Goal: Task Accomplishment & Management: Manage account settings

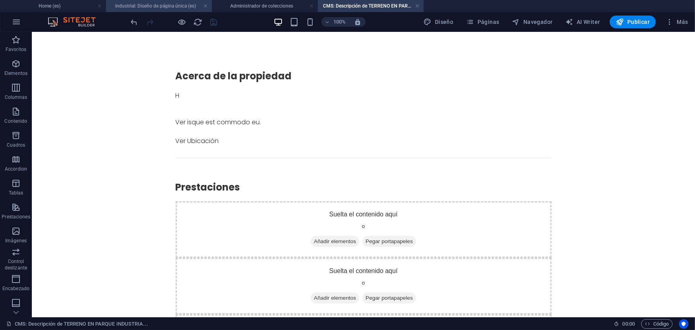
click at [178, 2] on h4 "industrial: Diseño de página única (es)" at bounding box center [159, 6] width 106 height 9
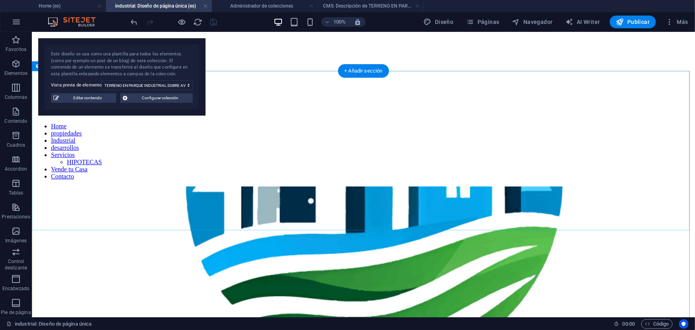
scroll to position [72, 0]
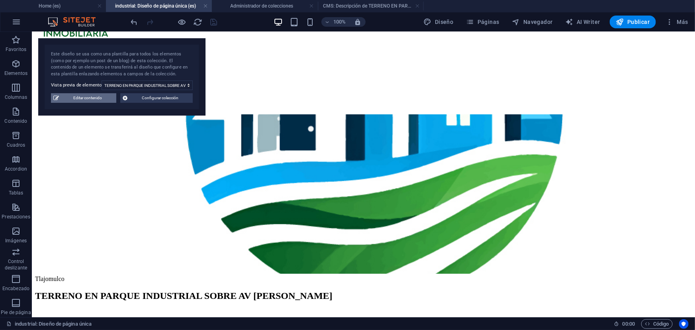
click at [78, 99] on span "Editar contenido" at bounding box center [87, 98] width 53 height 10
checkbox input "true"
type input "lopez"
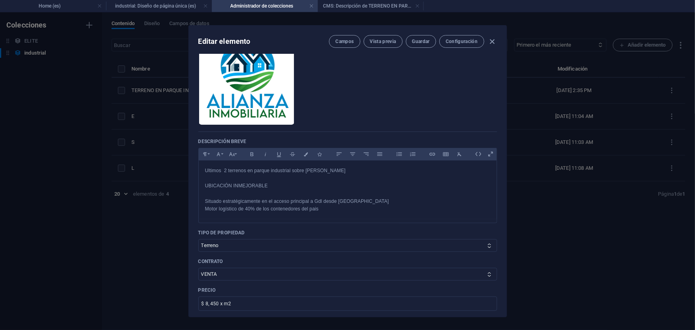
scroll to position [31, 0]
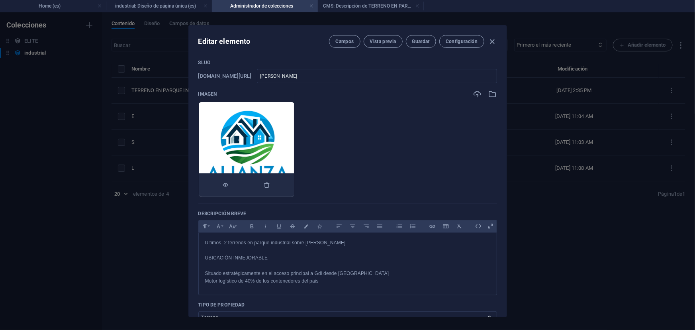
click at [262, 169] on img at bounding box center [246, 149] width 95 height 95
click at [269, 167] on img at bounding box center [246, 149] width 95 height 95
click at [270, 185] on icon "button" at bounding box center [267, 185] width 6 height 6
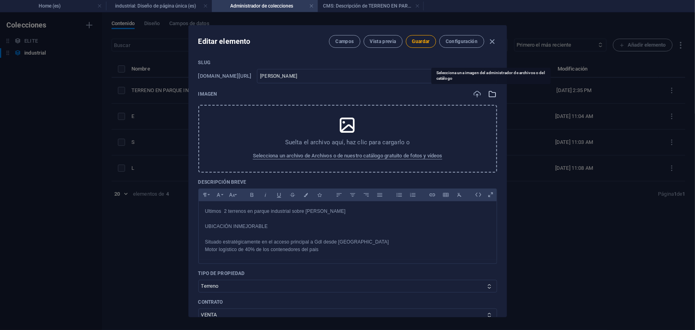
click at [488, 96] on icon "button" at bounding box center [492, 94] width 9 height 9
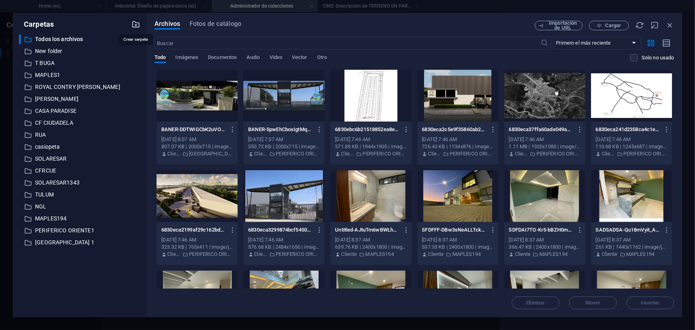
click at [135, 24] on icon "button" at bounding box center [135, 24] width 9 height 9
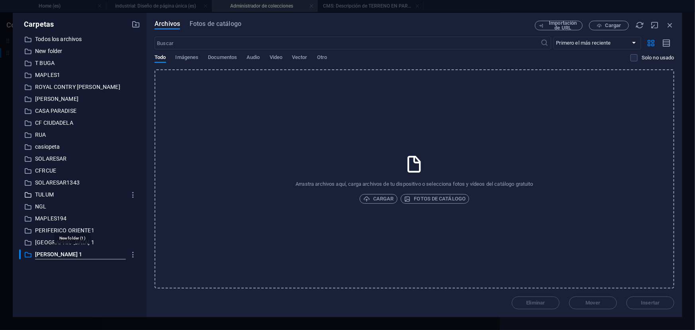
type input "LOPEZ MATEOS 1"
click at [65, 257] on p "LOPEZ MATEOS 1" at bounding box center [80, 254] width 90 height 9
click at [392, 196] on span "Cargar" at bounding box center [378, 199] width 31 height 10
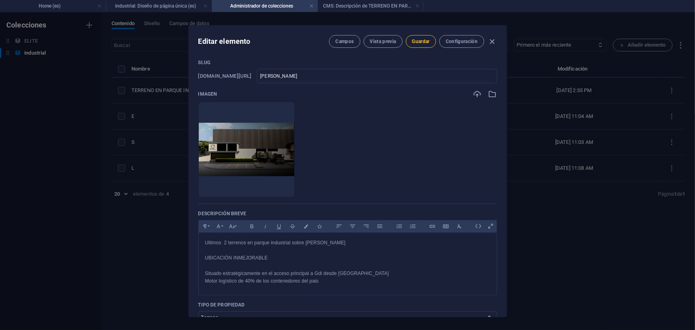
click at [426, 46] on button "Guardar" at bounding box center [421, 41] width 30 height 13
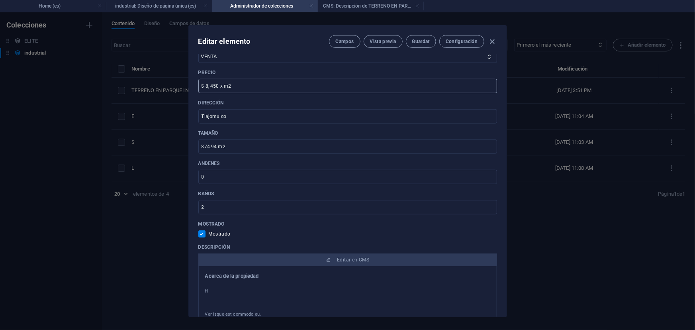
scroll to position [357, 0]
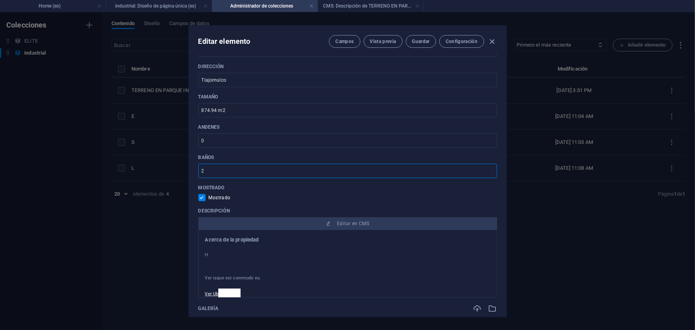
drag, startPoint x: 334, startPoint y: 170, endPoint x: 187, endPoint y: 157, distance: 147.8
click at [187, 157] on div "Editar elemento Campos Vista previa Guardar Configuración Name TERRENO EN PARQU…" at bounding box center [347, 170] width 695 height 317
type input "-2"
click at [274, 250] on div at bounding box center [347, 247] width 285 height 8
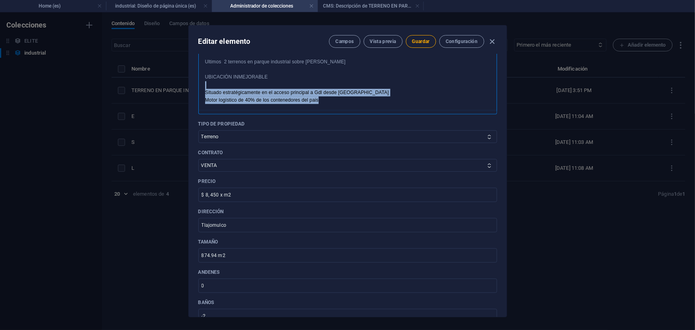
scroll to position [103, 0]
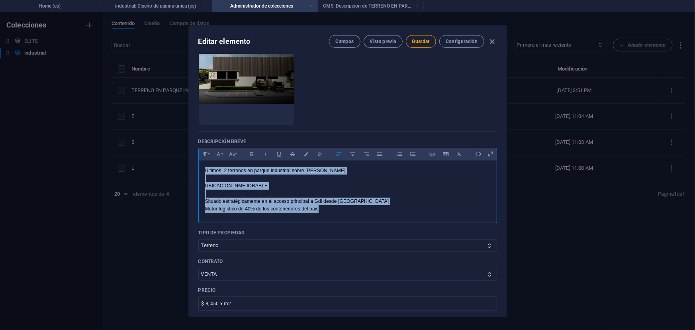
drag, startPoint x: 324, startPoint y: 103, endPoint x: 185, endPoint y: 165, distance: 152.9
click at [185, 165] on div "Editar elemento Campos Vista previa Guardar Configuración Name TERRENO EN PARQU…" at bounding box center [347, 170] width 695 height 317
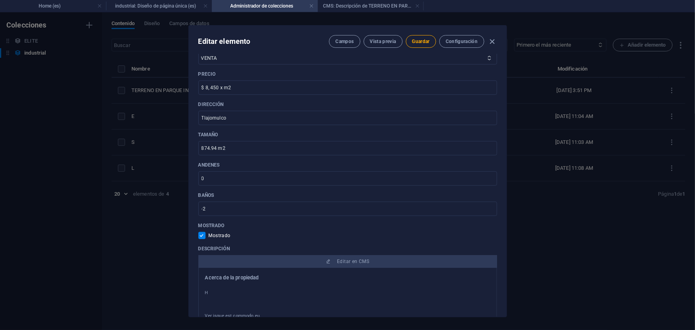
scroll to position [357, 0]
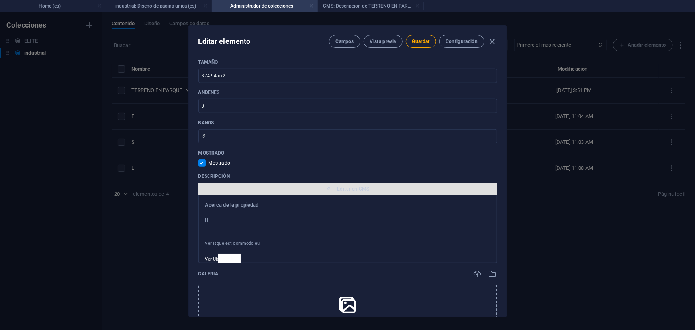
click at [349, 190] on span "Editar en CMS" at bounding box center [353, 189] width 32 height 6
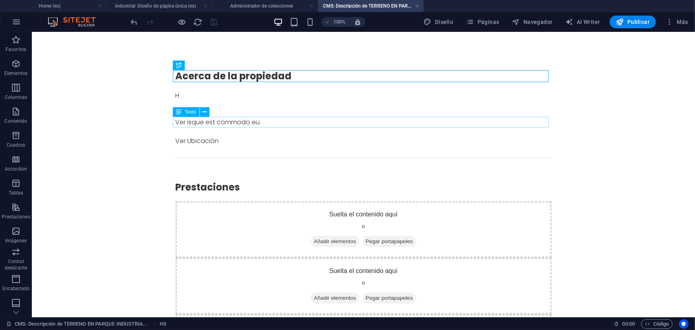
scroll to position [0, 0]
click at [179, 93] on div "H" at bounding box center [363, 95] width 376 height 11
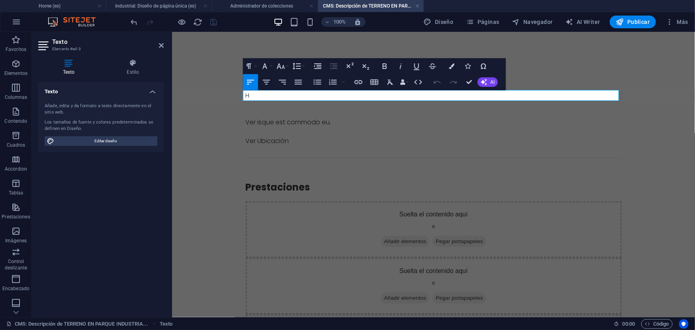
click at [305, 93] on div "H" at bounding box center [433, 95] width 376 height 11
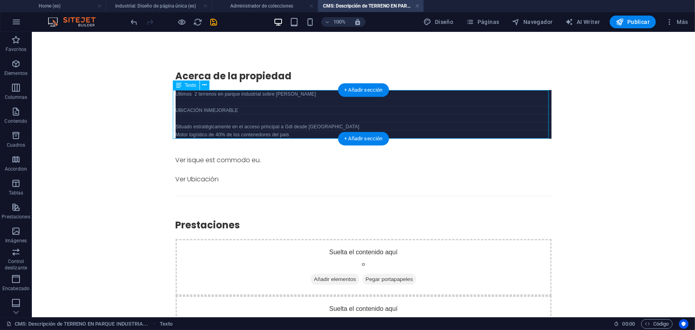
click at [298, 128] on div "Ultimos 2 terrenos en parque industrial sobre lopez mateos UBICACIÓN INMEJORABL…" at bounding box center [363, 114] width 376 height 49
click at [286, 121] on div "Ultimos 2 terrenos en parque industrial sobre lopez mateos UBICACIÓN INMEJORABL…" at bounding box center [363, 114] width 376 height 49
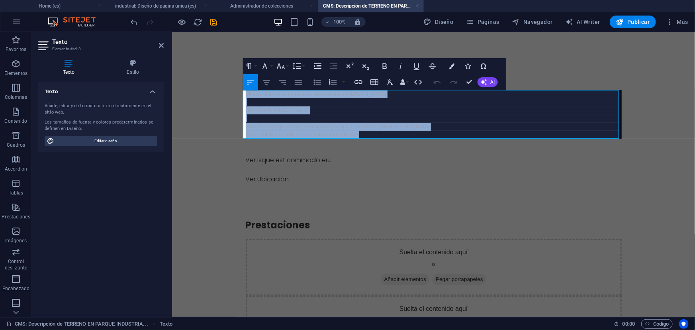
drag, startPoint x: 384, startPoint y: 133, endPoint x: 235, endPoint y: 93, distance: 153.7
click at [235, 93] on body "Acerca de la propiedad Ultimos 2 terrenos en parque industrial sobre lopez mate…" at bounding box center [433, 242] width 523 height 423
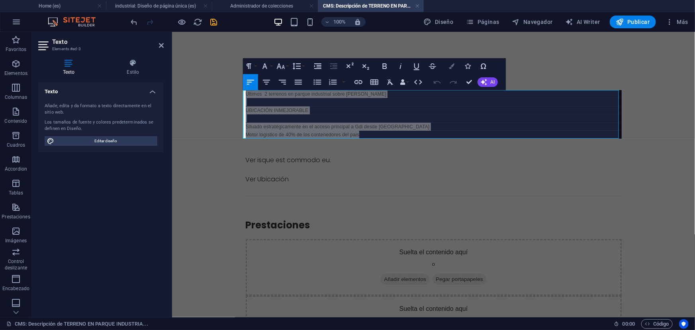
click at [450, 64] on icon "button" at bounding box center [452, 66] width 6 height 6
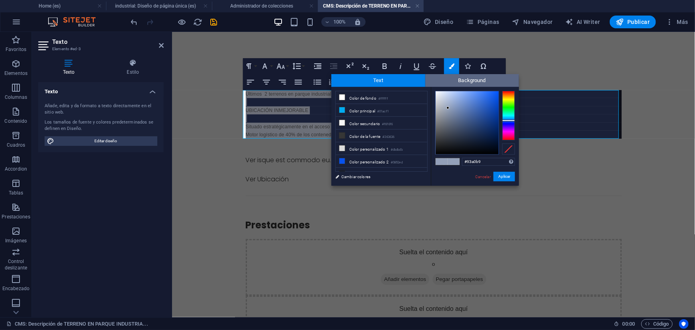
click at [447, 80] on span "Background" at bounding box center [472, 80] width 94 height 13
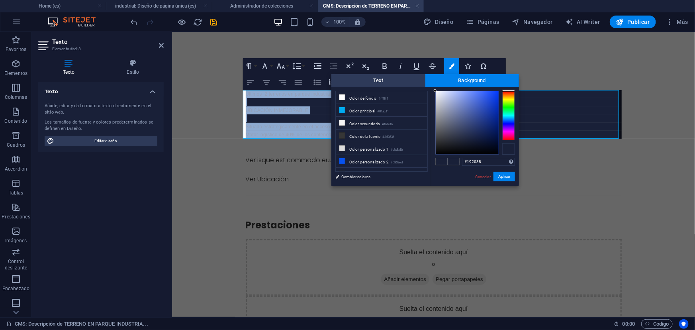
click at [507, 150] on div at bounding box center [508, 148] width 13 height 11
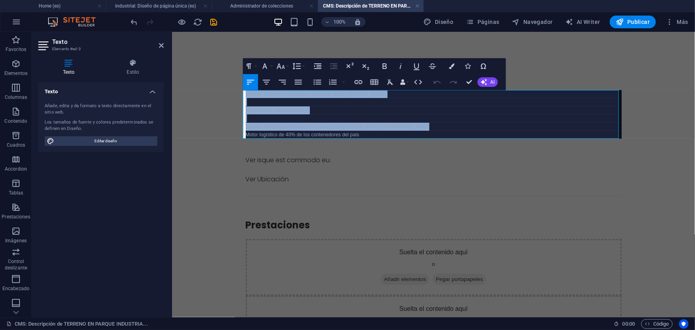
click at [400, 114] on p at bounding box center [433, 118] width 376 height 8
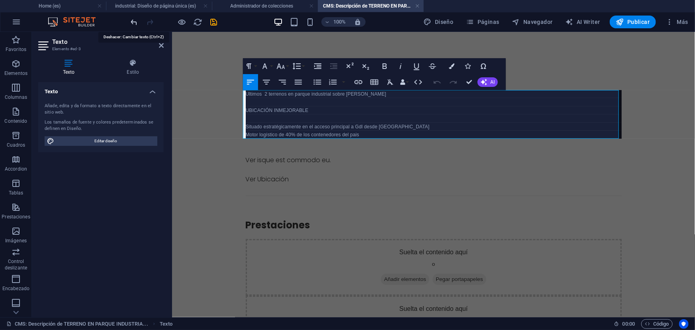
click at [138, 19] on icon "undo" at bounding box center [134, 22] width 9 height 9
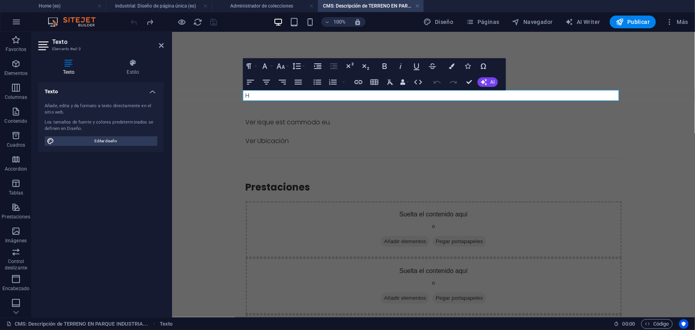
click at [315, 95] on div "H" at bounding box center [433, 95] width 376 height 11
click at [248, 93] on div "H" at bounding box center [433, 95] width 376 height 11
click at [245, 96] on div "H" at bounding box center [433, 95] width 376 height 11
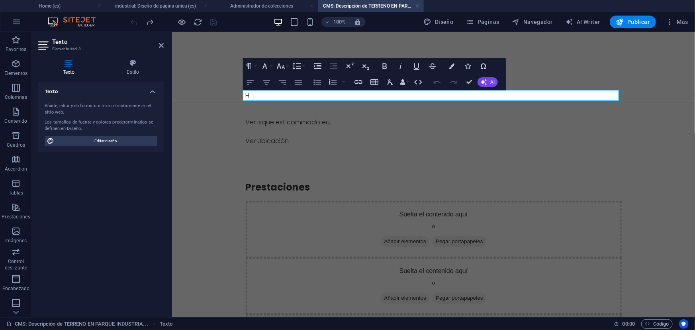
click at [255, 96] on div "H" at bounding box center [433, 95] width 376 height 11
click at [384, 115] on div at bounding box center [433, 112] width 376 height 8
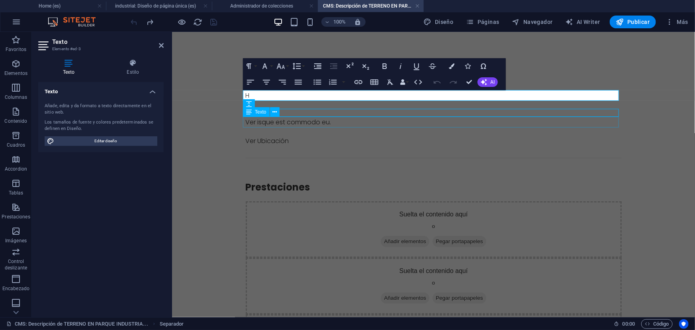
click at [514, 125] on div "Ver isque est commodo eu." at bounding box center [433, 121] width 376 height 11
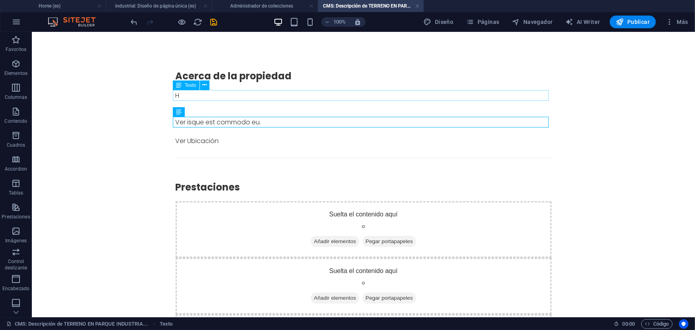
click at [221, 96] on div "H" at bounding box center [363, 95] width 376 height 11
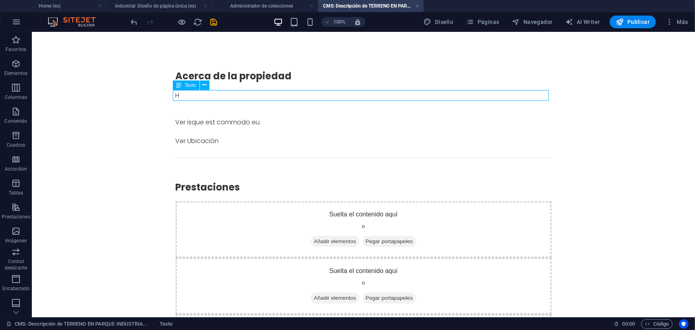
click at [221, 96] on div "H" at bounding box center [363, 95] width 376 height 11
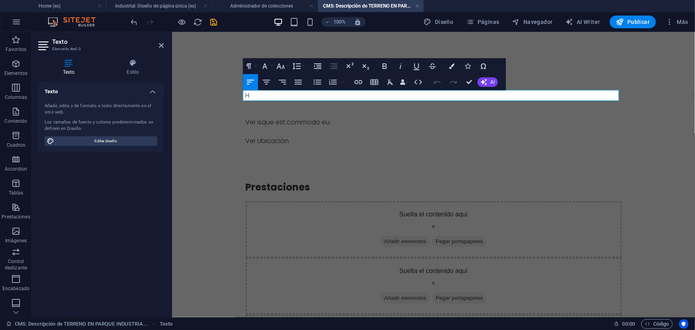
click at [302, 96] on div "H" at bounding box center [433, 95] width 376 height 11
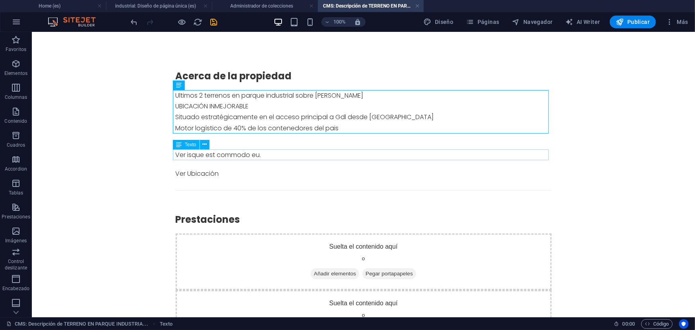
click at [254, 155] on div "Ver isque est commodo eu." at bounding box center [363, 154] width 376 height 11
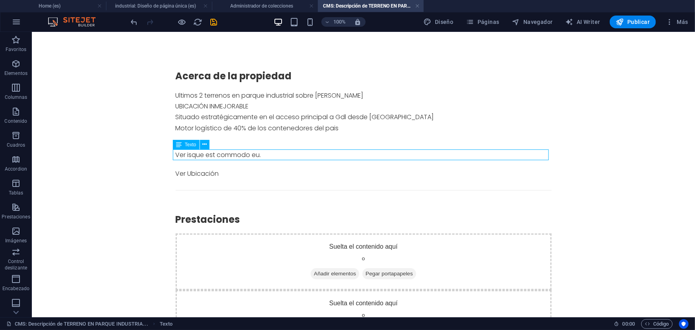
click at [254, 155] on div "Ver isque est commodo eu." at bounding box center [363, 154] width 376 height 11
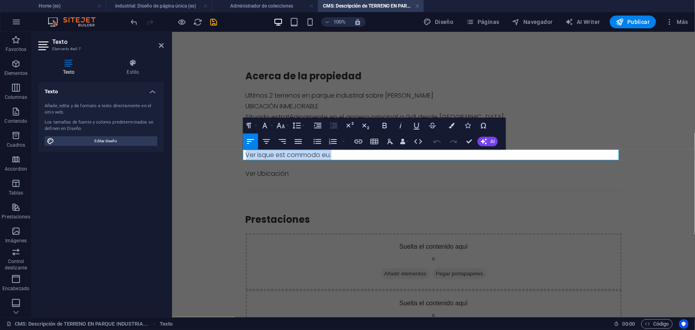
drag, startPoint x: 330, startPoint y: 152, endPoint x: 243, endPoint y: 150, distance: 87.6
click at [245, 150] on div "Ver isque est commodo eu." at bounding box center [433, 154] width 376 height 11
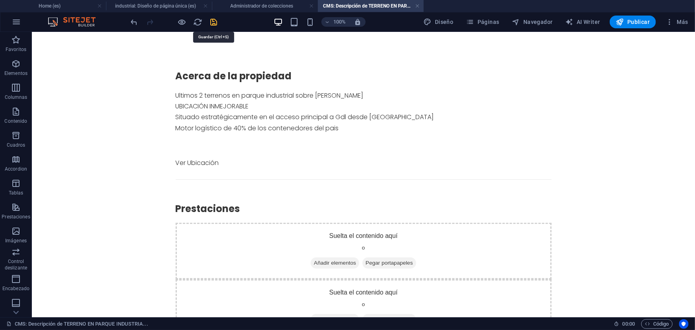
click at [211, 20] on icon "save" at bounding box center [213, 22] width 9 height 9
click at [159, 4] on h4 "industrial: Diseño de página única (es)" at bounding box center [159, 6] width 106 height 9
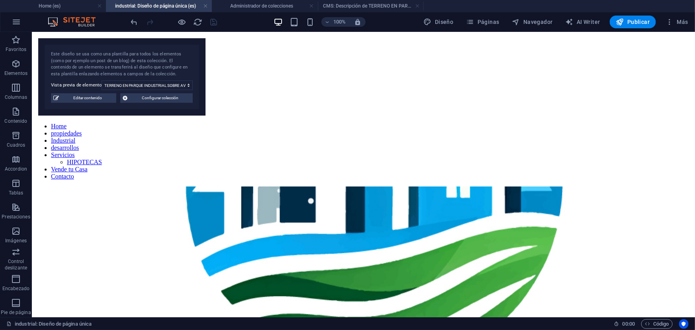
scroll to position [72, 0]
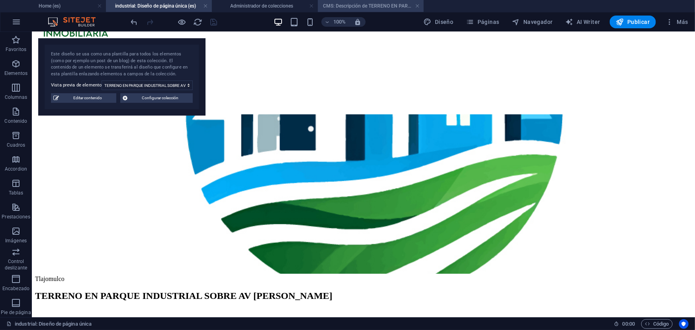
click at [353, 4] on h4 "CMS: Descripción de TERRENO EN PARQUE INDUSTRIA..." at bounding box center [371, 6] width 106 height 9
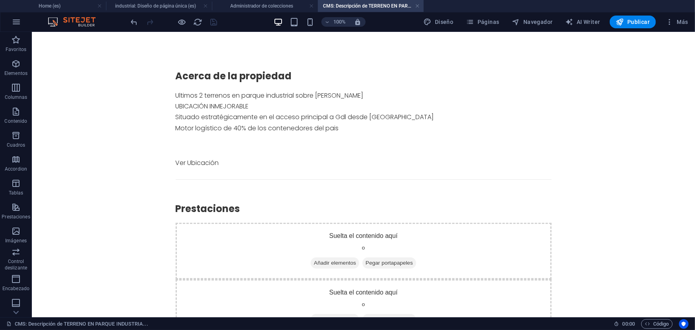
scroll to position [0, 0]
click at [418, 6] on link at bounding box center [417, 6] width 5 height 8
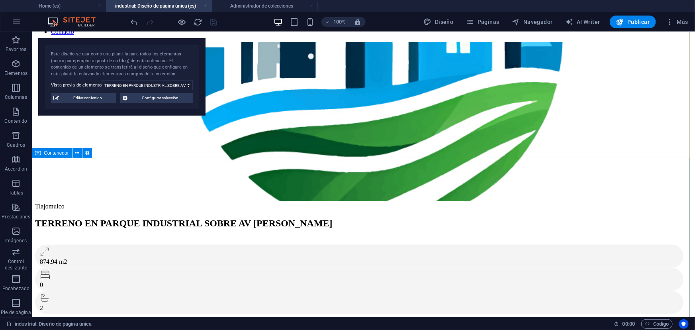
scroll to position [253, 0]
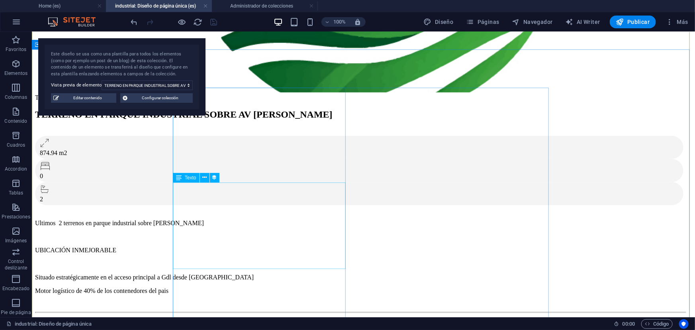
click at [244, 242] on div "Ultimos 2 terrenos en parque industrial sobre lopez mateos UBICACIÓN INMEJORABL…" at bounding box center [360, 256] width 650 height 75
select select "short_description"
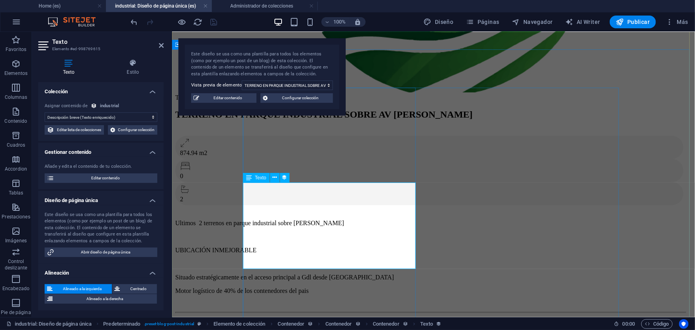
click at [401, 263] on div "Ultimos 2 terrenos en parque industrial sobre lopez mateos UBICACIÓN INMEJORABL…" at bounding box center [430, 256] width 510 height 75
click at [257, 219] on div "Ultimos 2 terrenos en parque industrial sobre lopez mateos UBICACIÓN INMEJORABL…" at bounding box center [430, 256] width 510 height 75
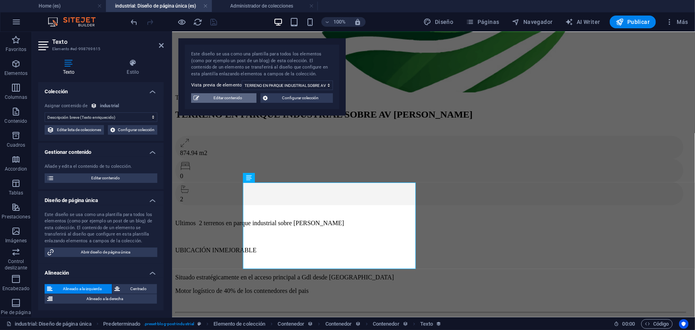
click at [221, 95] on span "Editar contenido" at bounding box center [227, 98] width 53 height 10
checkbox input "true"
type input "lopez"
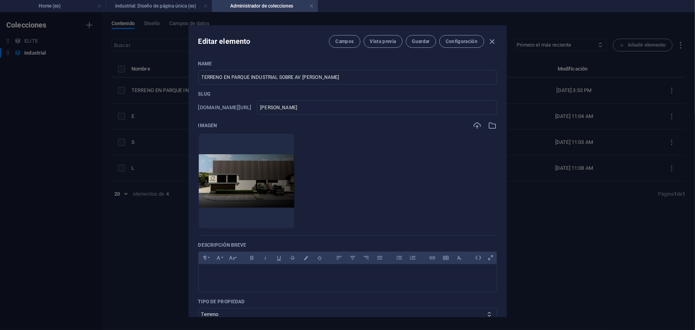
scroll to position [72, 0]
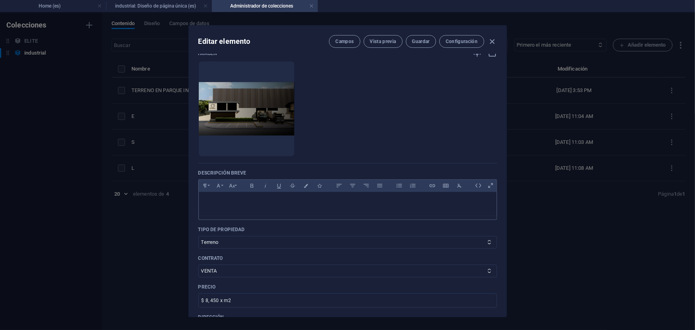
click at [275, 198] on p at bounding box center [347, 202] width 285 height 8
click at [343, 201] on p "Ubicado a 3 minutos del Circuito Metropolitano Sur, Cedis Dico, y Cedis Jumex y…" at bounding box center [347, 202] width 285 height 8
click at [416, 42] on span "Guardar" at bounding box center [421, 41] width 18 height 6
click at [490, 41] on icon "button" at bounding box center [491, 41] width 9 height 9
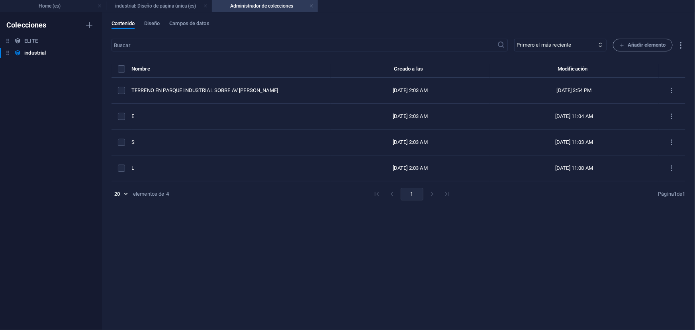
checkbox input "false"
type input "lopez"
click at [67, 6] on h4 "Home (es)" at bounding box center [53, 6] width 106 height 9
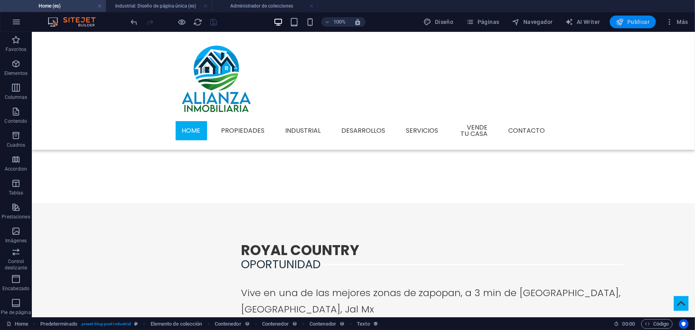
click at [637, 22] on span "Publicar" at bounding box center [633, 22] width 34 height 8
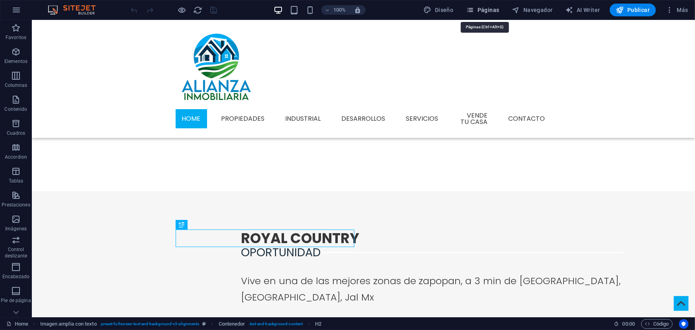
click at [482, 8] on span "Páginas" at bounding box center [482, 10] width 33 height 8
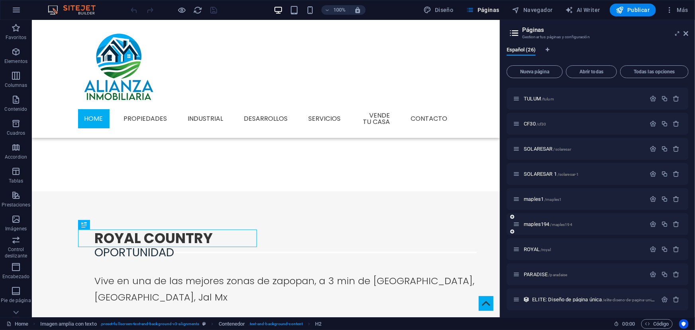
scroll to position [426, 0]
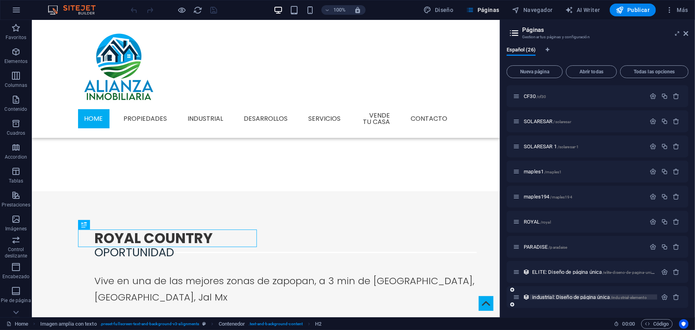
click at [551, 297] on span "industrial: Diseño de página única /industrial-elemento" at bounding box center [589, 297] width 115 height 6
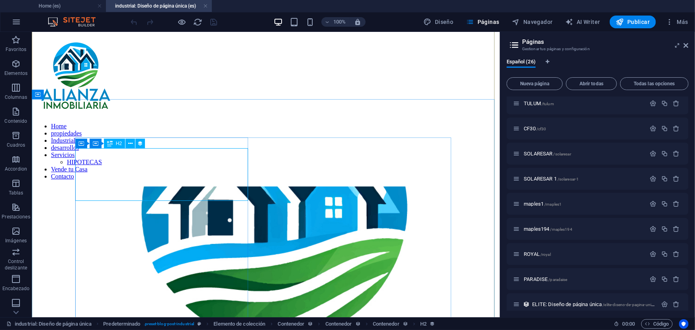
scroll to position [203, 0]
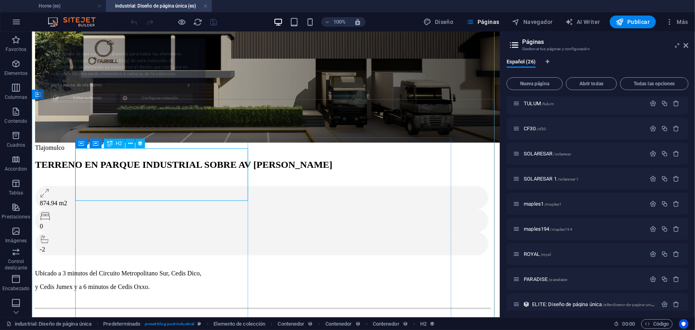
select select "68dce066138015d5ed0fd59c"
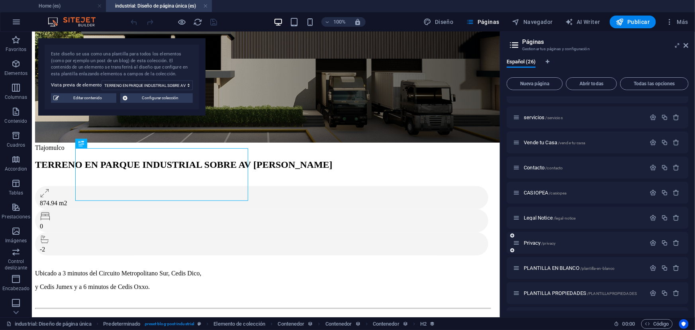
scroll to position [80, 0]
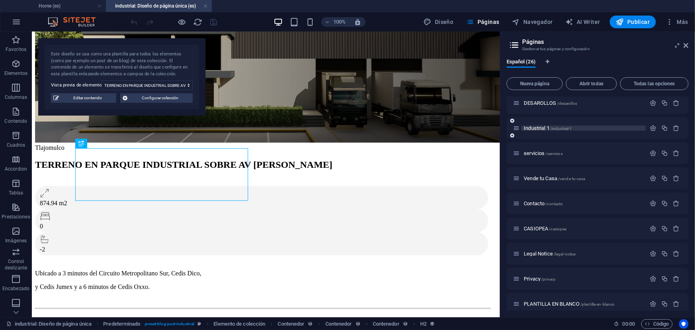
click at [536, 128] on span "Industrial 1 /industrial-1" at bounding box center [547, 128] width 48 height 6
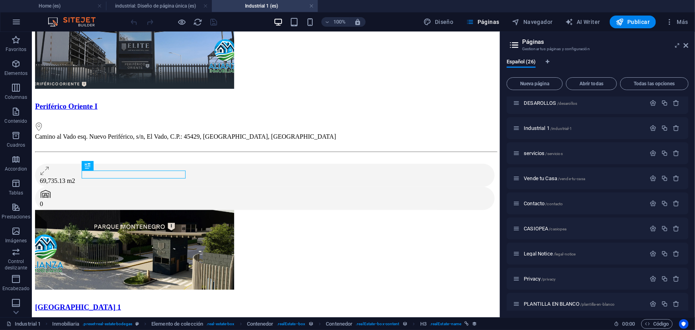
scroll to position [0, 0]
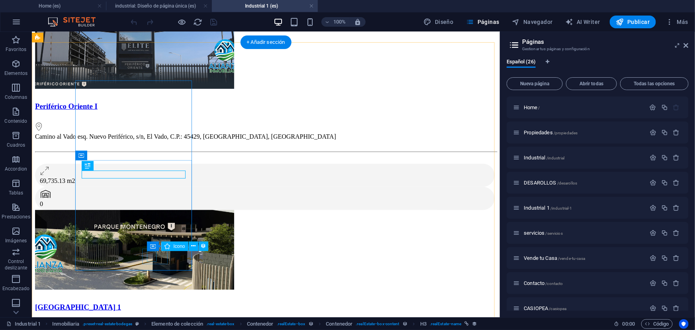
click at [151, 200] on figure at bounding box center [262, 194] width 447 height 11
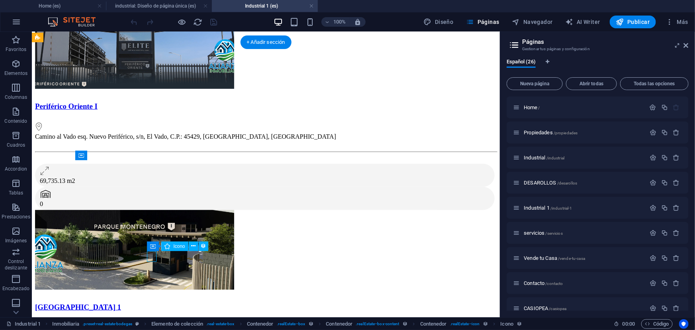
click at [151, 200] on figure at bounding box center [262, 194] width 447 height 11
select select "xMidYMid"
select select "px"
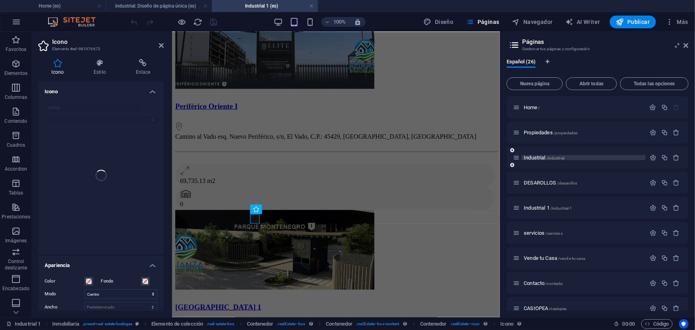
click at [533, 158] on span "Industrial /industrial" at bounding box center [543, 157] width 41 height 6
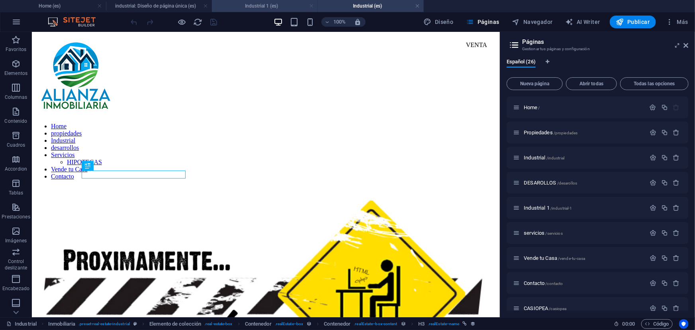
scroll to position [439, 0]
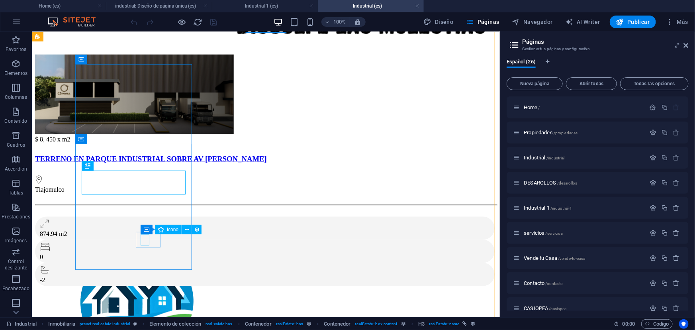
click at [145, 242] on figure at bounding box center [262, 247] width 447 height 11
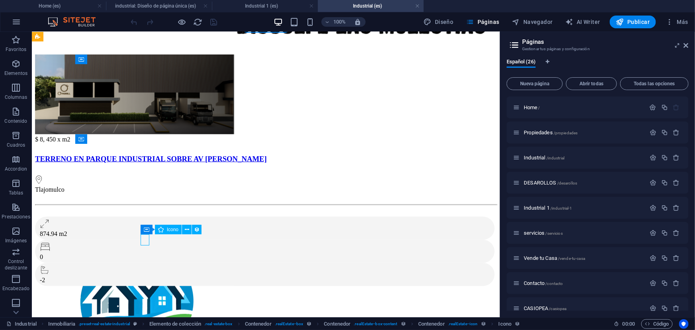
click at [145, 242] on figure at bounding box center [262, 247] width 447 height 11
select select "xMidYMid"
select select "px"
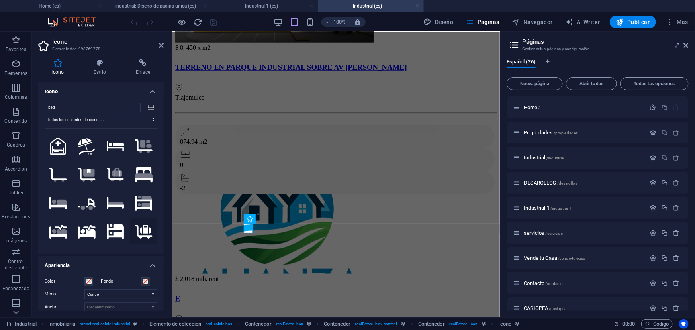
scroll to position [374, 0]
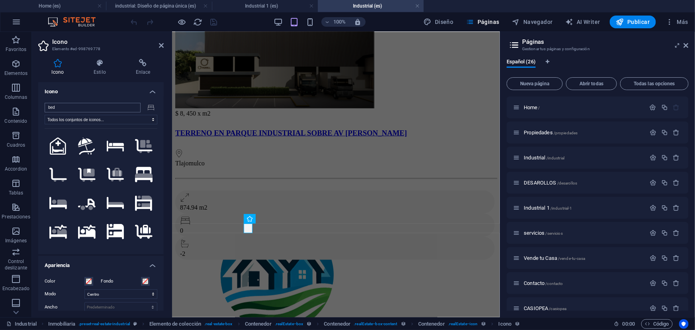
click at [99, 109] on input "bed" at bounding box center [93, 108] width 96 height 10
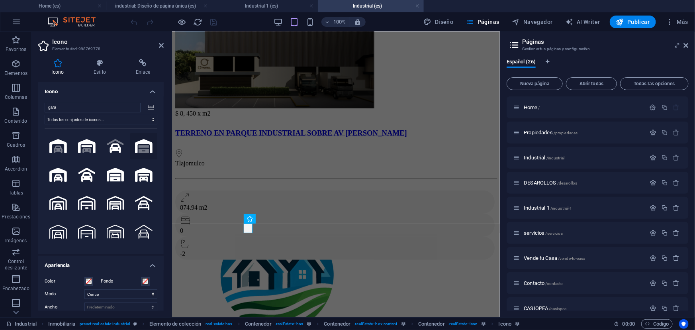
type input "gara"
click at [139, 145] on icon at bounding box center [144, 149] width 10 height 8
click at [88, 200] on icon at bounding box center [87, 203] width 18 height 14
click at [275, 238] on figure at bounding box center [333, 243] width 307 height 11
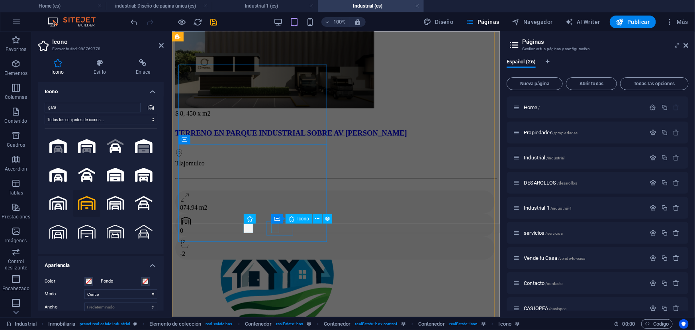
select select "xMidYMid"
select select "px"
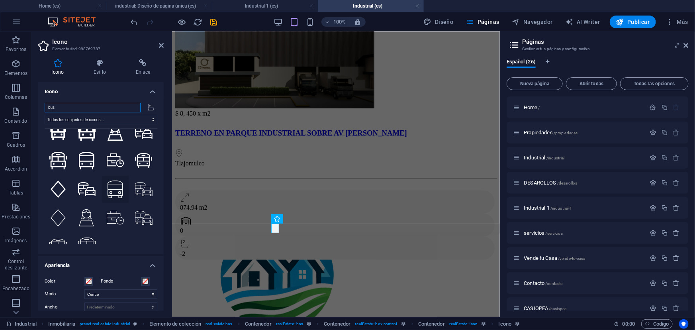
scroll to position [427, 0]
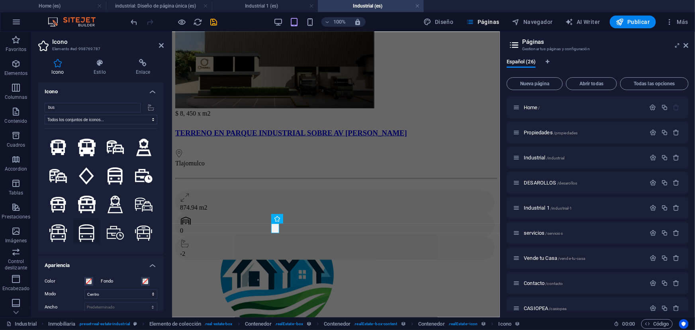
click at [85, 224] on icon at bounding box center [86, 233] width 15 height 18
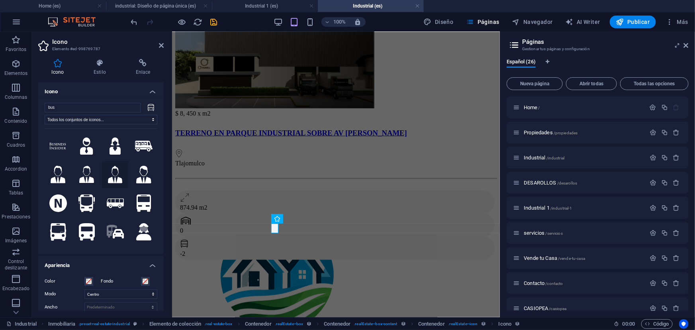
scroll to position [36, 0]
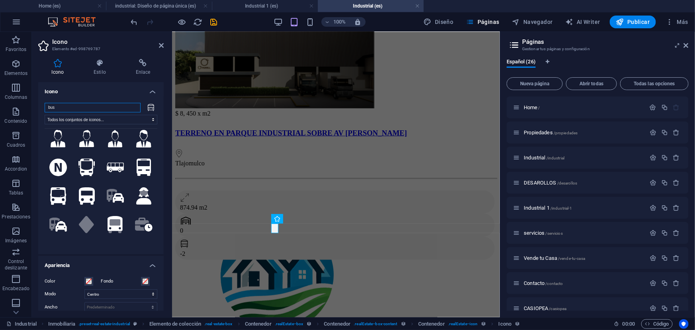
drag, startPoint x: 64, startPoint y: 104, endPoint x: 46, endPoint y: 107, distance: 18.1
click at [46, 107] on input "bus" at bounding box center [93, 108] width 96 height 10
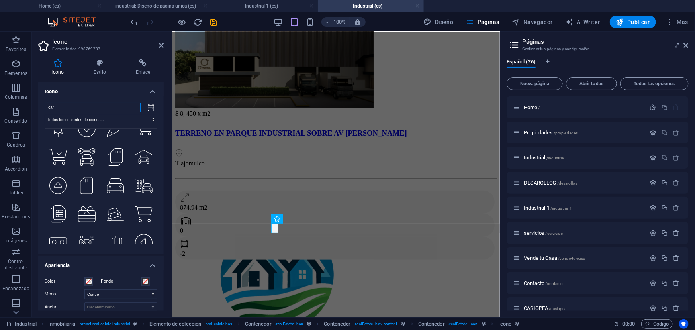
scroll to position [2967, 0]
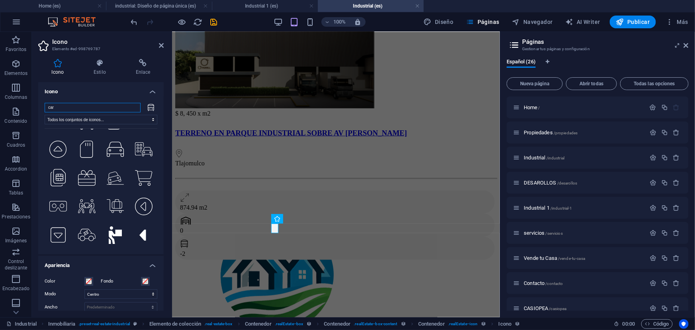
drag, startPoint x: 69, startPoint y: 107, endPoint x: 40, endPoint y: 118, distance: 30.8
click at [40, 118] on div "car Todos los conjuntos de iconos... IcoFont Ionicons FontAwesome Brands FontAw…" at bounding box center [100, 175] width 125 height 158
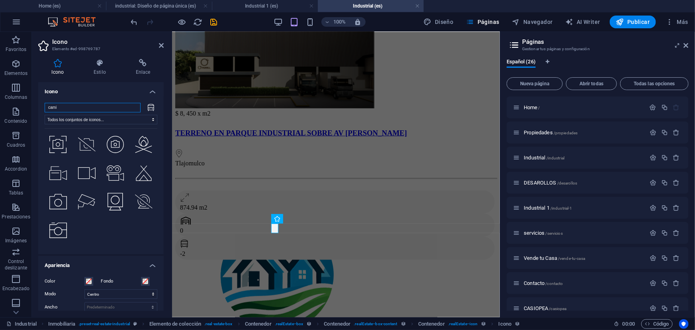
scroll to position [0, 0]
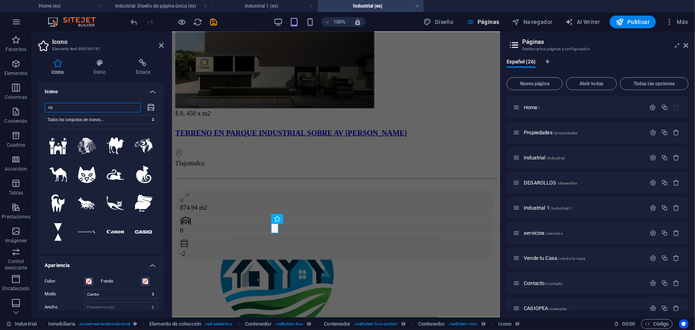
type input "c"
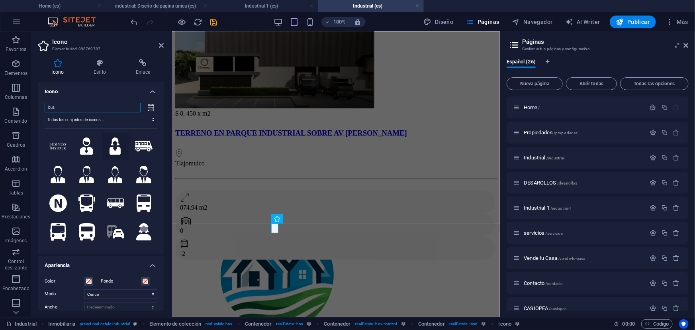
scroll to position [36, 0]
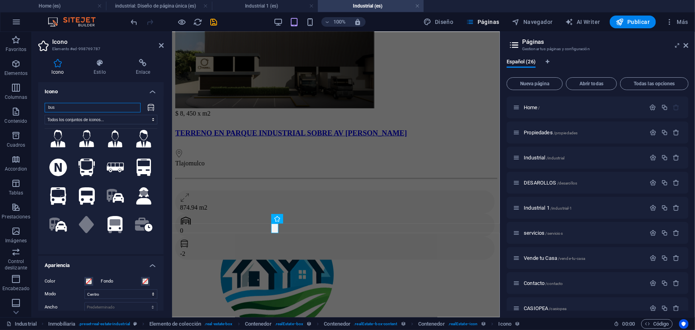
drag, startPoint x: 90, startPoint y: 103, endPoint x: 43, endPoint y: 108, distance: 46.8
click at [43, 108] on div "bus Todos los conjuntos de iconos... IcoFont Ionicons FontAwesome Brands FontAw…" at bounding box center [100, 175] width 125 height 158
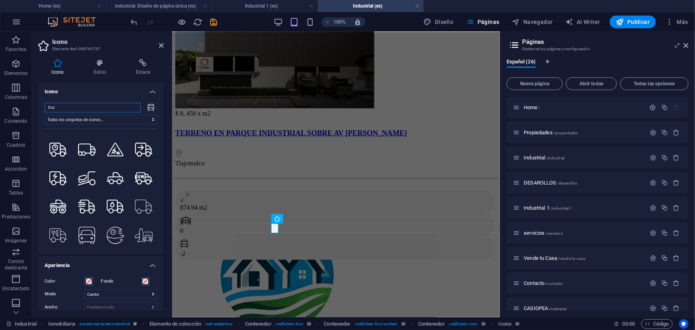
scroll to position [760, 0]
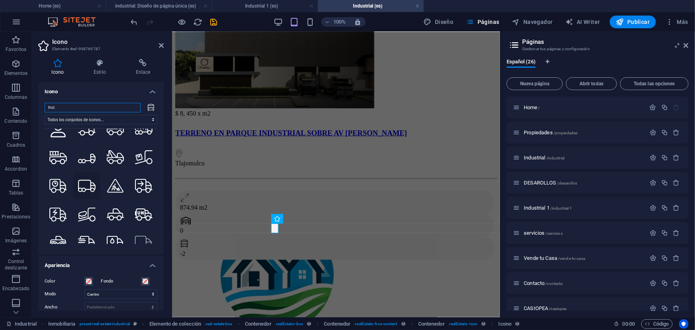
type input "truc"
click at [85, 179] on icon at bounding box center [87, 186] width 18 height 14
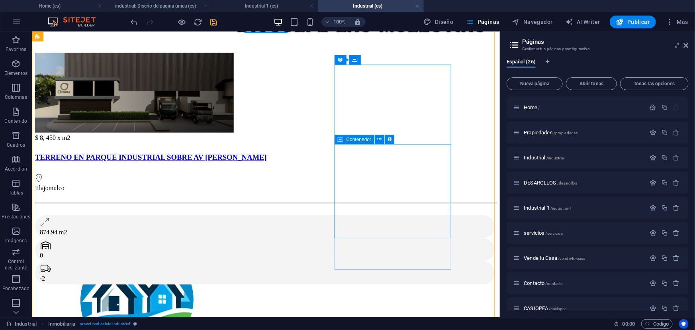
scroll to position [439, 0]
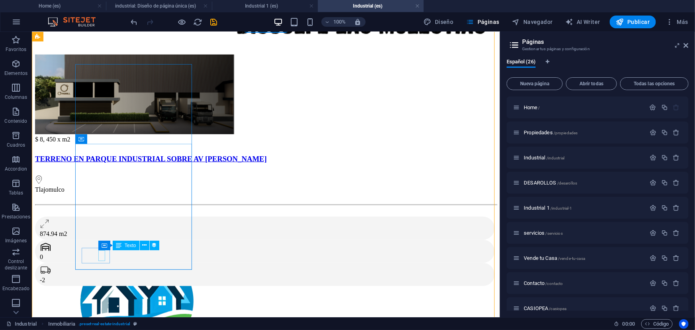
click at [100, 276] on div "-2" at bounding box center [264, 279] width 450 height 7
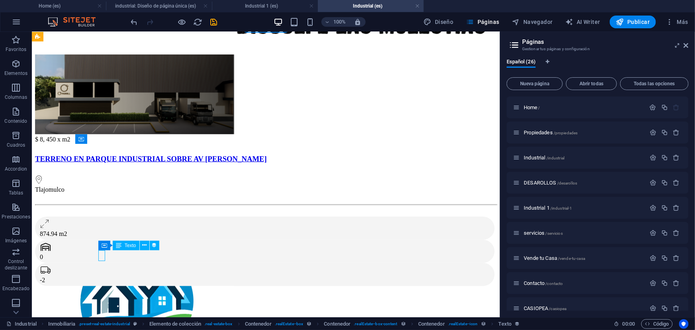
click at [100, 276] on div "-2" at bounding box center [264, 279] width 450 height 7
select select "bathrooms"
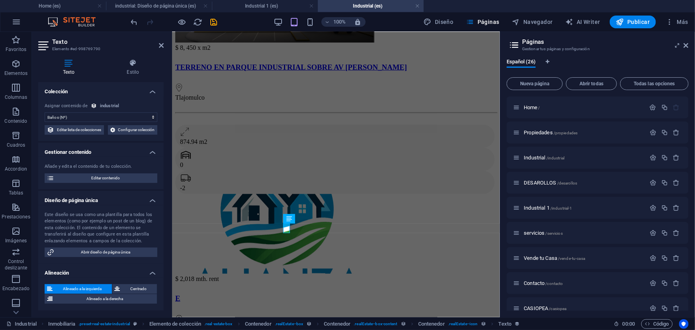
scroll to position [374, 0]
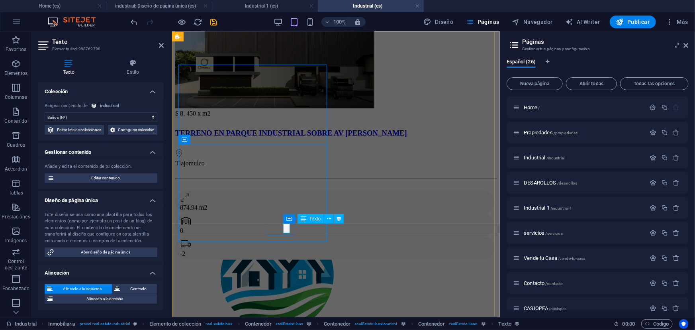
click at [287, 250] on div "-2" at bounding box center [335, 253] width 310 height 7
click at [102, 130] on span "Editar lista de colecciones" at bounding box center [79, 130] width 45 height 10
select select "68dce064dc3499d0ad08cdcc"
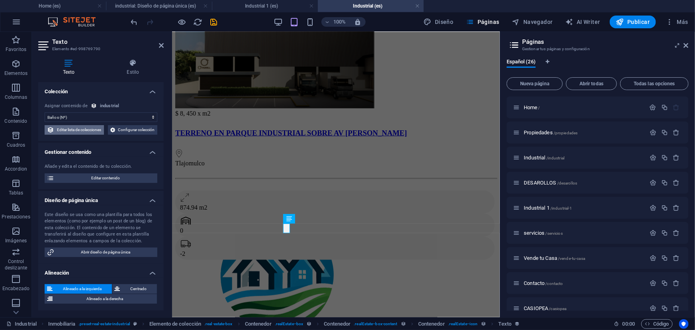
select select "createdAt_DESC"
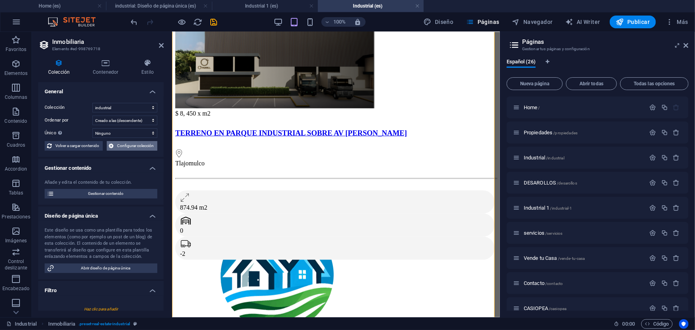
click at [133, 149] on span "Configurar colección" at bounding box center [135, 146] width 39 height 10
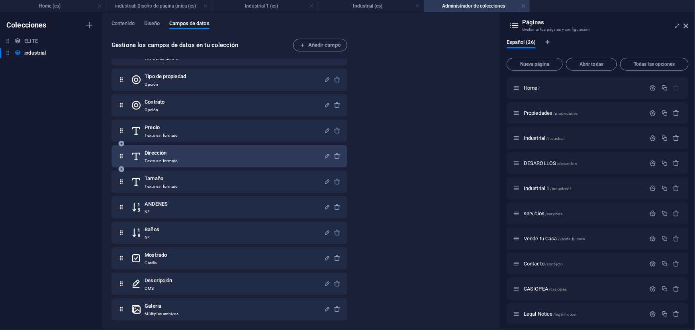
scroll to position [0, 0]
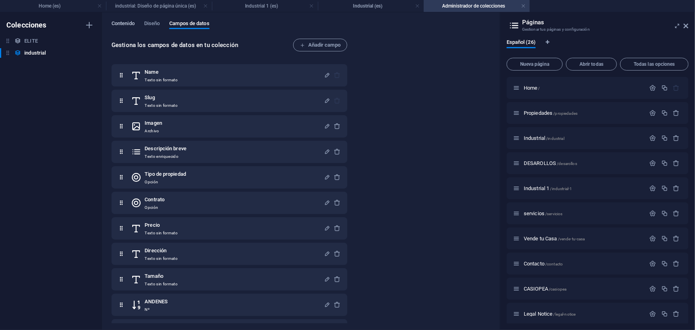
click at [130, 22] on span "Contenido" at bounding box center [122, 24] width 23 height 11
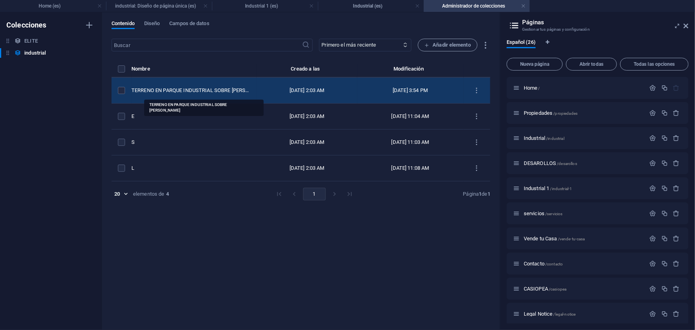
click at [202, 89] on div "TERRENO EN PARQUE INDUSTRIAL SOBRE AV [PERSON_NAME]" at bounding box center [190, 90] width 119 height 7
select select "Terreno"
select select "VENTA"
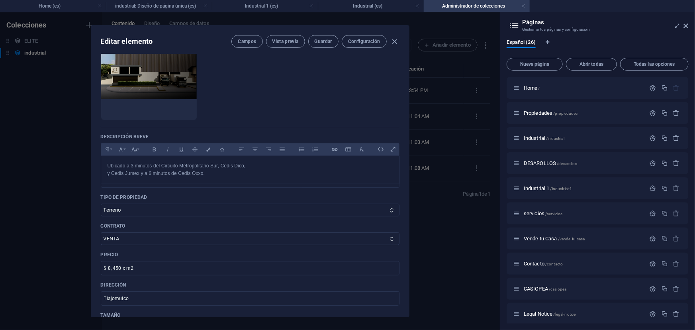
scroll to position [253, 0]
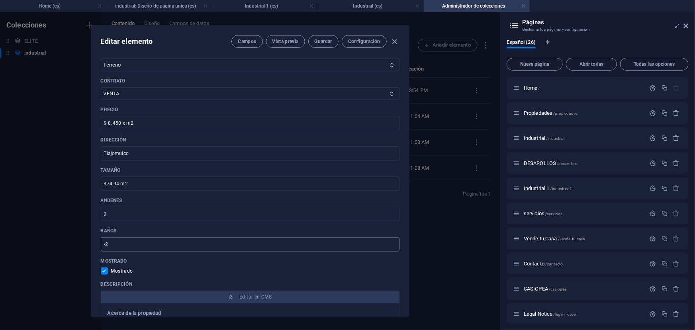
click at [118, 247] on input "-2" at bounding box center [250, 244] width 299 height 14
type input "2"
click at [330, 42] on span "Guardar" at bounding box center [323, 41] width 18 height 6
click at [324, 39] on span "Guardar" at bounding box center [323, 41] width 18 height 6
click at [392, 43] on icon "button" at bounding box center [394, 41] width 9 height 9
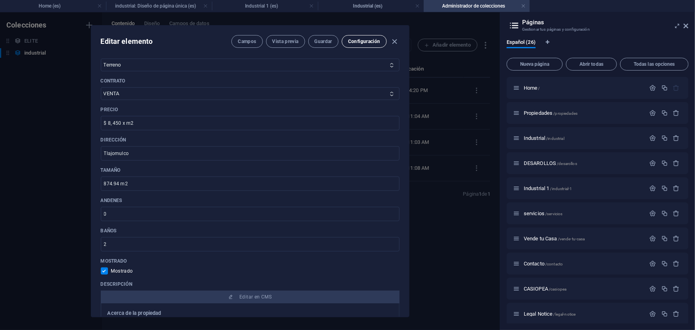
checkbox input "false"
type input "lopez"
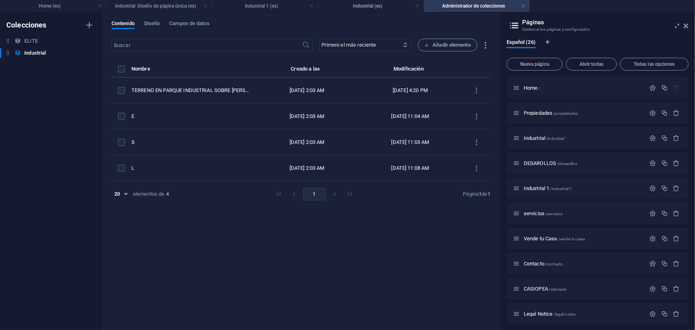
scroll to position [0, 0]
click at [199, 29] on button "Campos de datos" at bounding box center [189, 24] width 40 height 9
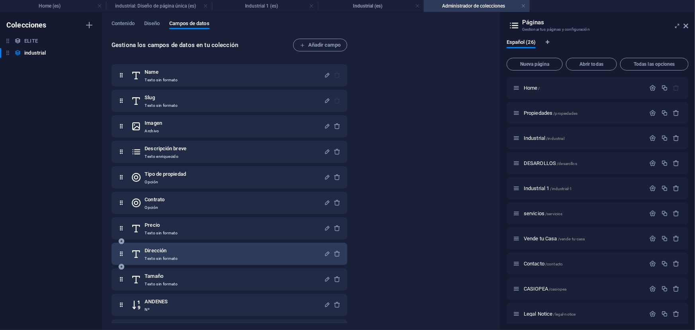
scroll to position [98, 0]
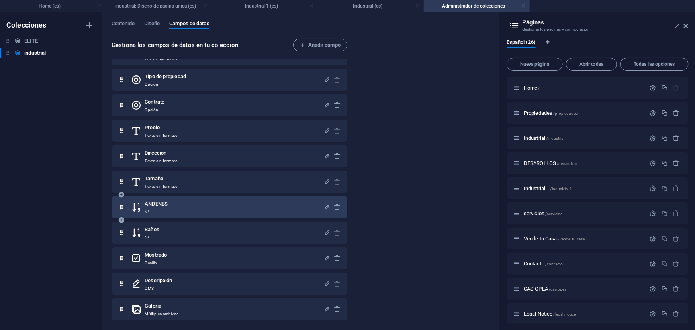
click at [187, 206] on div "ANDENES Nº" at bounding box center [227, 207] width 193 height 16
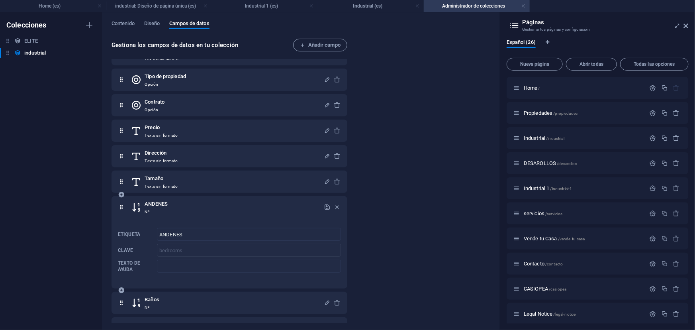
click at [187, 206] on div "ANDENES Nº" at bounding box center [227, 207] width 193 height 16
click at [239, 4] on h4 "Industrial 1 (es)" at bounding box center [265, 6] width 106 height 9
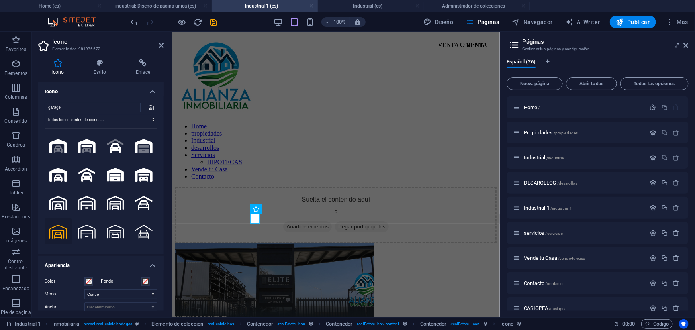
scroll to position [234, 0]
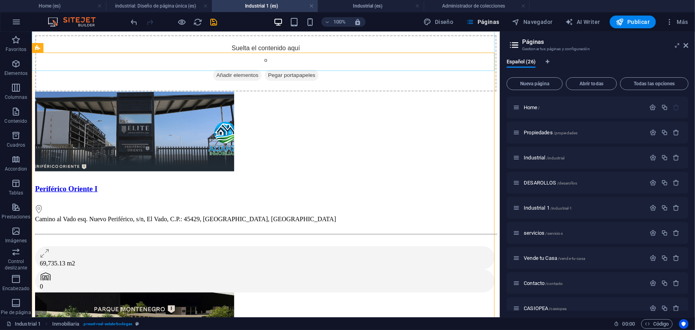
scroll to position [296, 0]
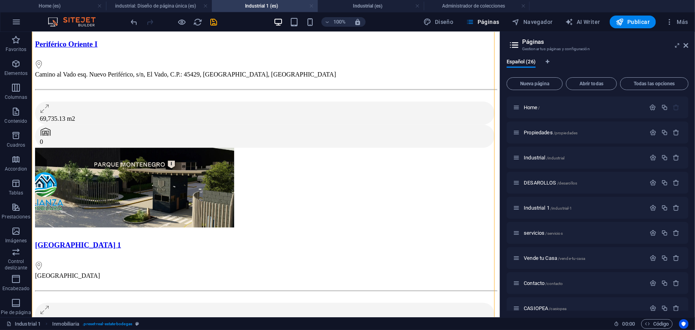
click at [310, 5] on link at bounding box center [311, 6] width 5 height 8
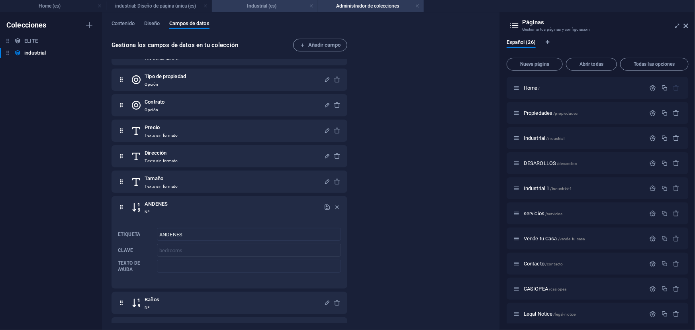
click at [285, 8] on h4 "Industrial (es)" at bounding box center [265, 6] width 106 height 9
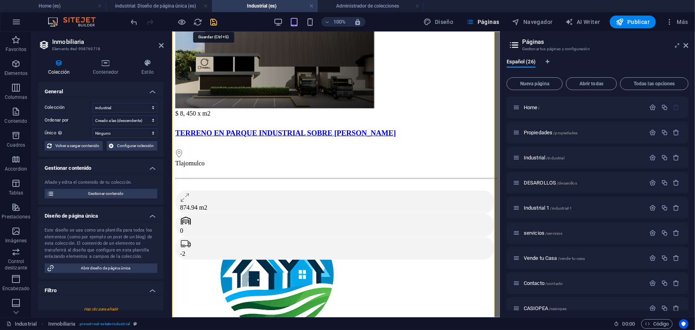
click at [217, 23] on icon "save" at bounding box center [213, 22] width 9 height 9
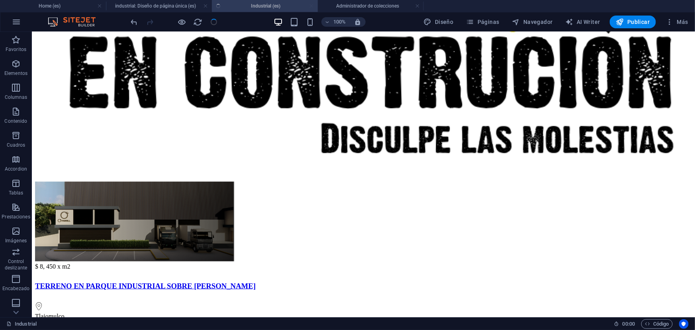
scroll to position [439, 0]
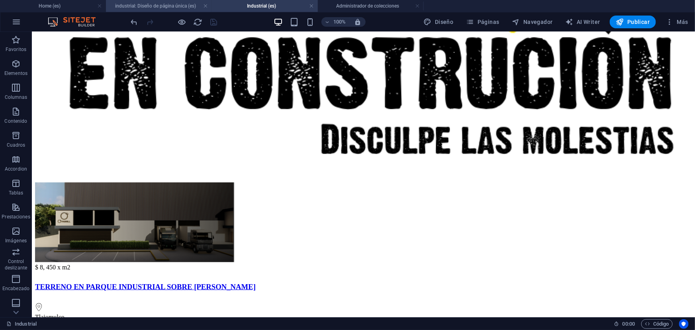
click at [167, 8] on h4 "industrial: Diseño de página única (es)" at bounding box center [159, 6] width 106 height 9
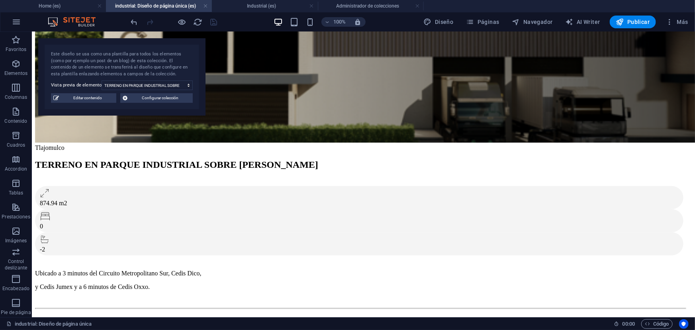
scroll to position [0, 0]
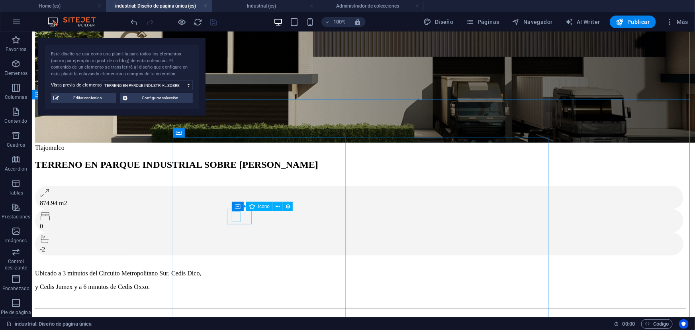
click at [237, 215] on figure at bounding box center [357, 216] width 636 height 11
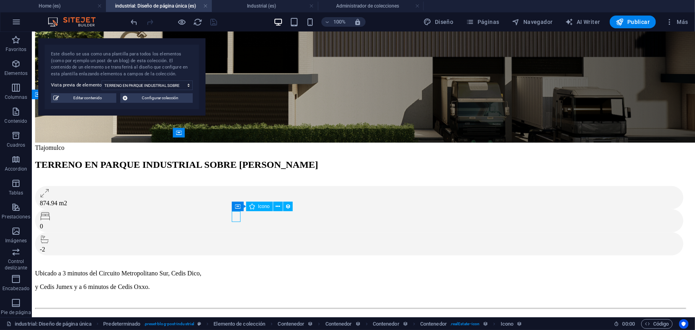
click at [237, 215] on figure at bounding box center [357, 216] width 636 height 11
select select "xMidYMid"
select select "px"
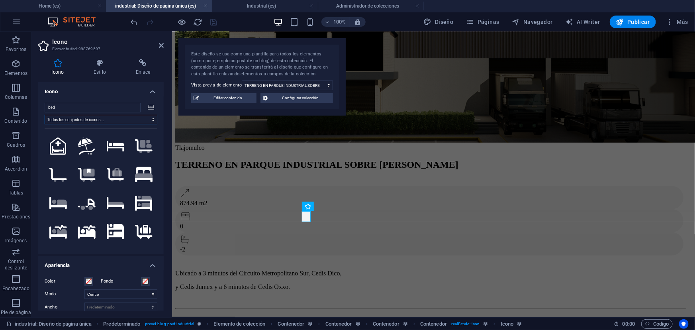
click at [132, 119] on select "Todos los conjuntos de iconos... IcoFont Ionicons FontAwesome Brands FontAwesom…" at bounding box center [101, 120] width 113 height 10
drag, startPoint x: 132, startPoint y: 119, endPoint x: 126, endPoint y: 121, distance: 6.2
click at [132, 119] on select "Todos los conjuntos de iconos... IcoFont Ionicons FontAwesome Brands FontAwesom…" at bounding box center [101, 120] width 113 height 10
click at [55, 108] on input "bed" at bounding box center [93, 108] width 96 height 10
type input "b"
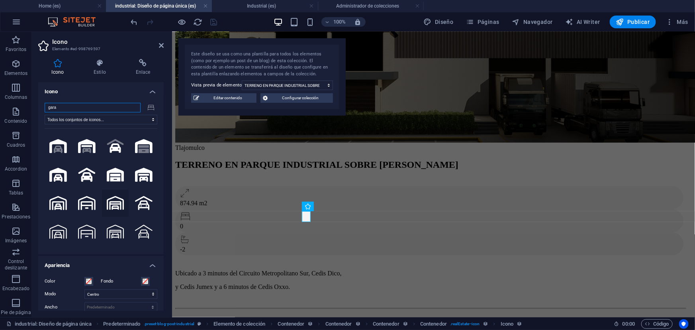
type input "gara"
click at [115, 203] on icon at bounding box center [116, 203] width 18 height 14
click at [217, 23] on icon "save" at bounding box center [213, 22] width 9 height 9
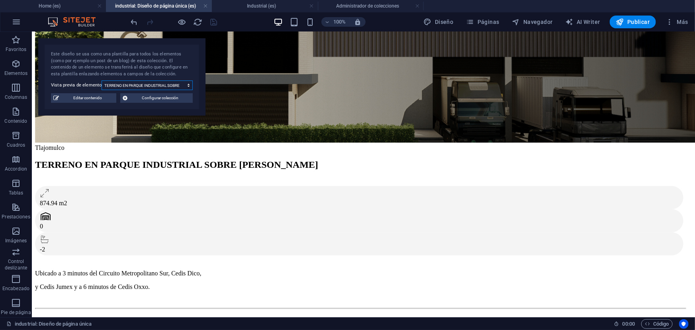
click at [155, 84] on select "TERRENO EN PARQUE INDUSTRIAL SOBRE AV LOPEZ MATEOS E S L" at bounding box center [147, 85] width 91 height 10
select select "68dce066138015d5ed0fd59a"
click at [102, 80] on select "TERRENO EN PARQUE INDUSTRIAL SOBRE AV LOPEZ MATEOS E S L" at bounding box center [147, 85] width 91 height 10
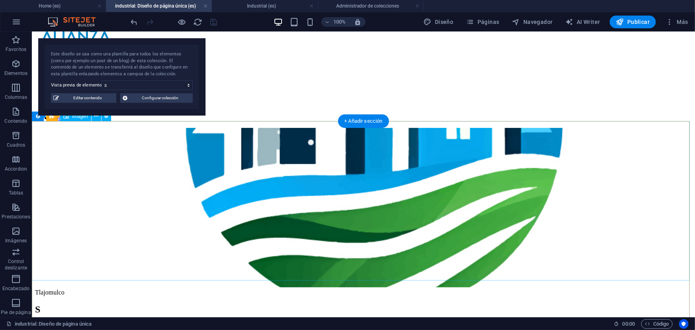
scroll to position [22, 0]
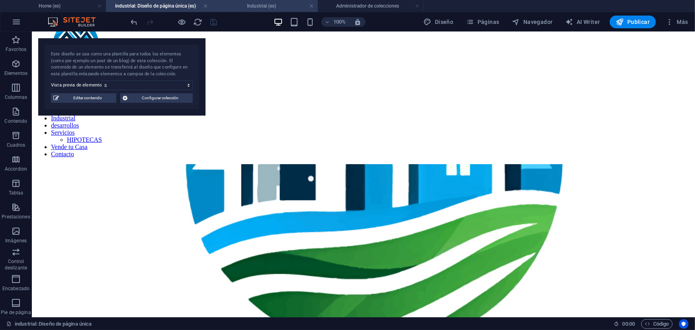
click at [260, 8] on h4 "Industrial (es)" at bounding box center [265, 6] width 106 height 9
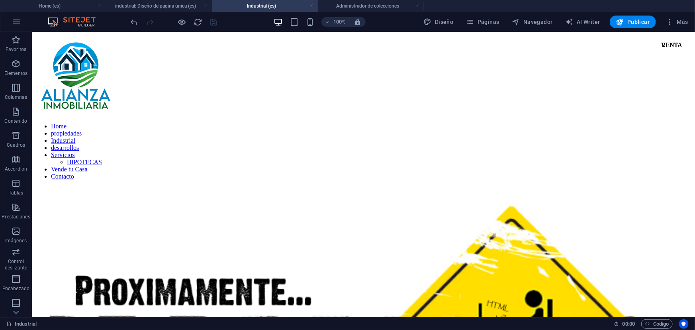
scroll to position [439, 0]
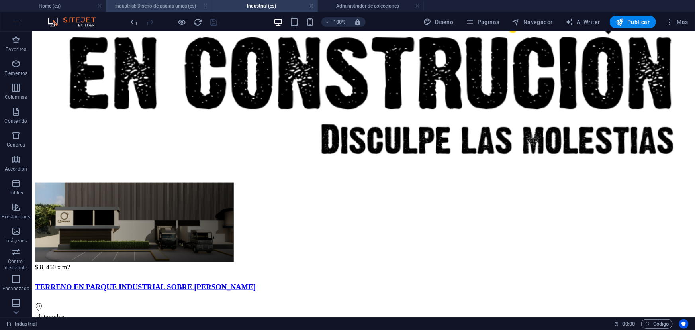
click at [188, 7] on h4 "industrial: Diseño de página única (es)" at bounding box center [159, 6] width 106 height 9
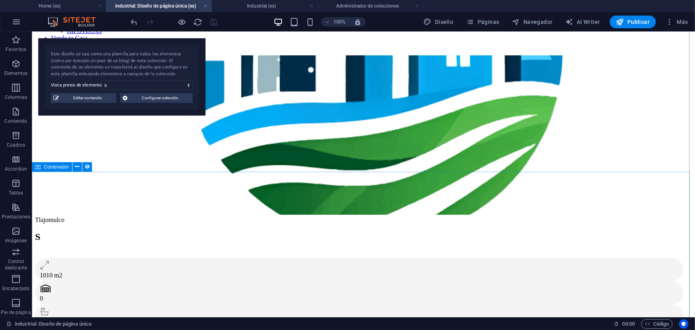
scroll to position [203, 0]
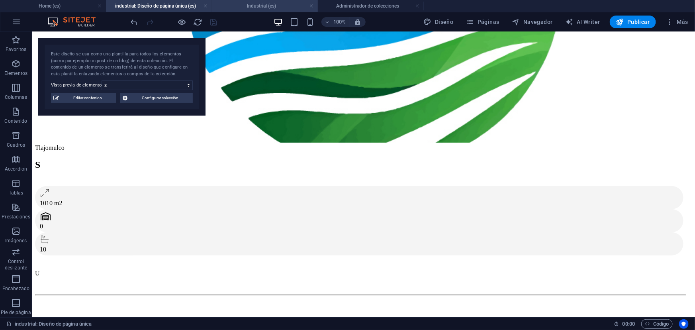
click at [247, 7] on h4 "Industrial (es)" at bounding box center [265, 6] width 106 height 9
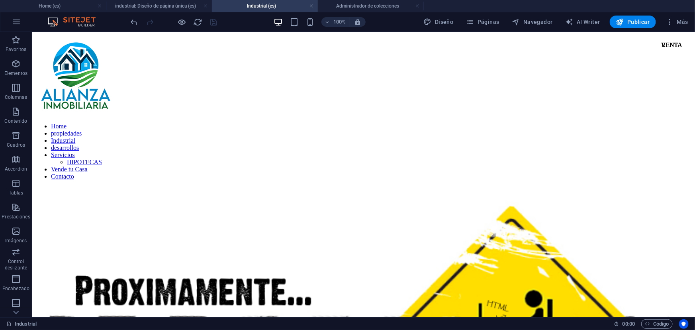
scroll to position [439, 0]
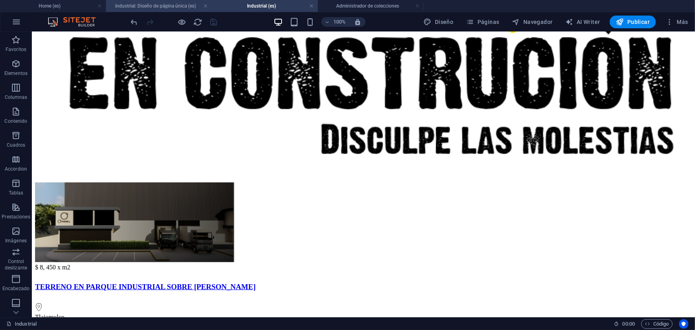
click at [183, 8] on h4 "industrial: Diseño de página única (es)" at bounding box center [159, 6] width 106 height 9
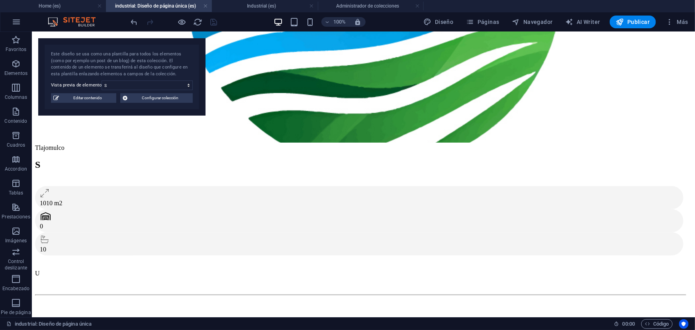
scroll to position [0, 0]
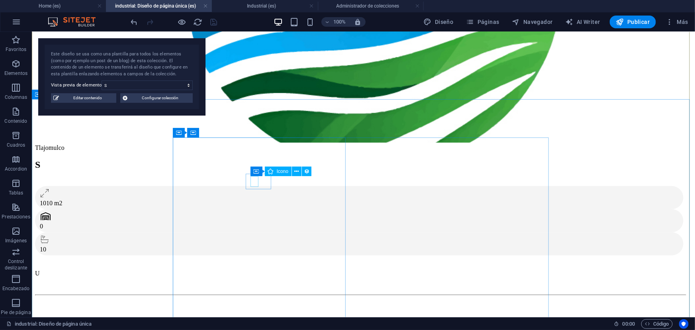
click at [254, 234] on figure at bounding box center [357, 239] width 636 height 11
select select "xMidYMid"
select select "px"
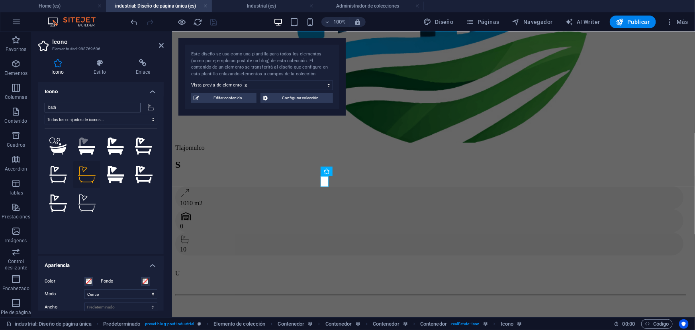
click at [108, 109] on input "bath" at bounding box center [93, 108] width 96 height 10
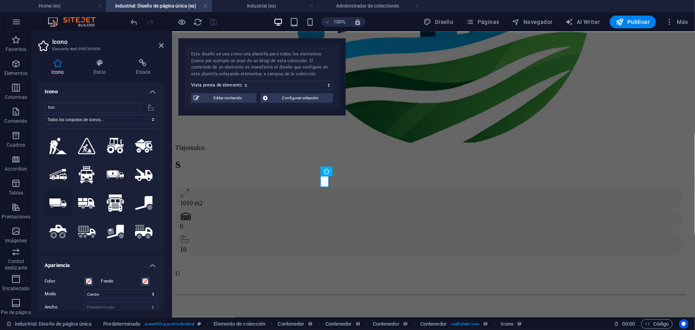
type input "truc"
click at [62, 200] on icon at bounding box center [58, 203] width 18 height 10
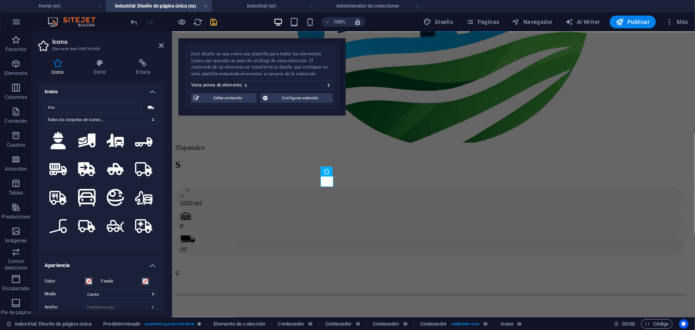
scroll to position [470, 0]
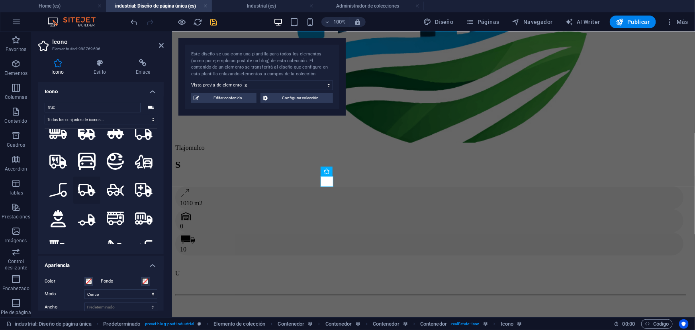
click at [87, 184] on icon at bounding box center [87, 190] width 18 height 12
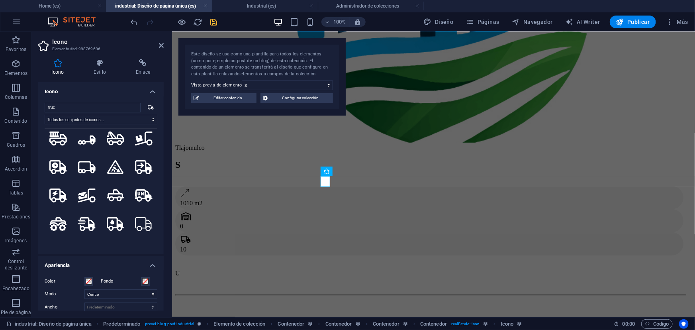
scroll to position [615, 0]
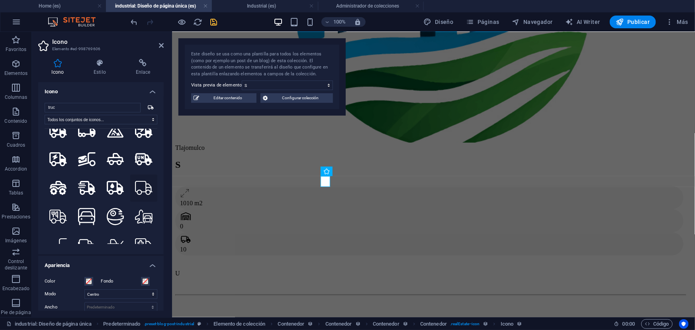
click at [137, 181] on icon at bounding box center [144, 188] width 18 height 14
click at [243, 2] on h4 "Industrial (es)" at bounding box center [265, 6] width 106 height 9
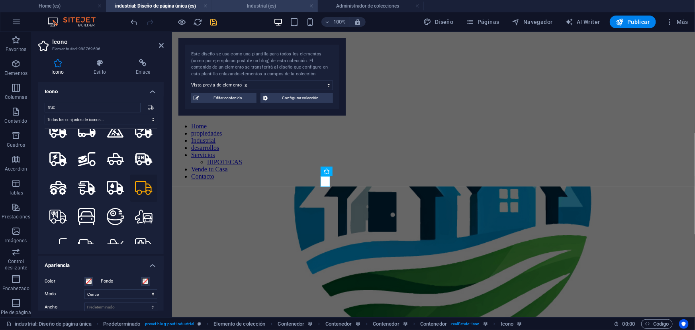
scroll to position [439, 0]
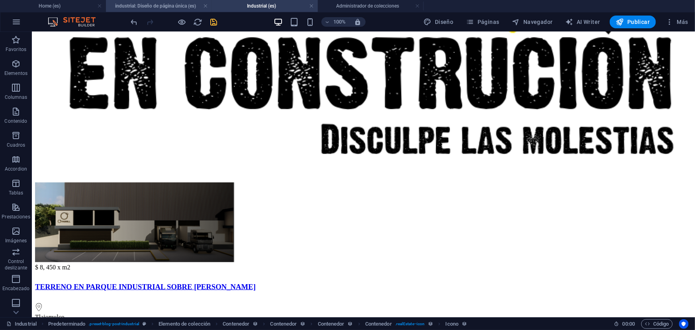
click at [162, 4] on h4 "industrial: Diseño de página única (es)" at bounding box center [159, 6] width 106 height 9
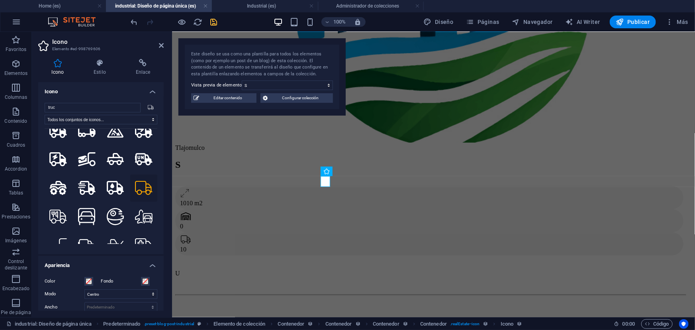
scroll to position [607, 0]
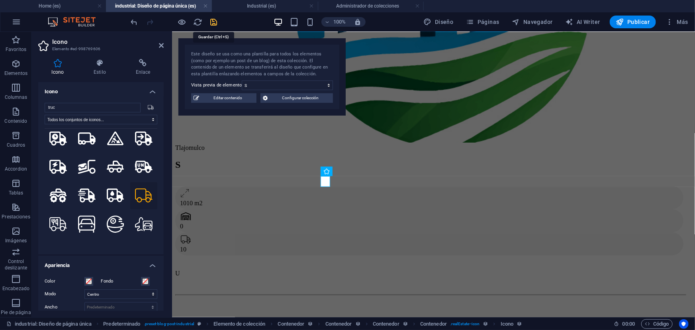
click at [211, 21] on icon "save" at bounding box center [213, 22] width 9 height 9
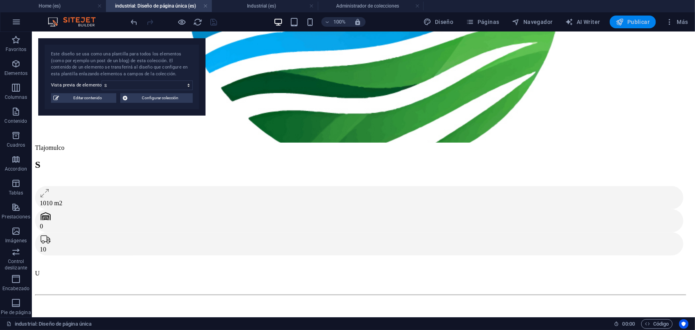
click at [623, 23] on icon "button" at bounding box center [620, 22] width 8 height 8
